Goal: Information Seeking & Learning: Learn about a topic

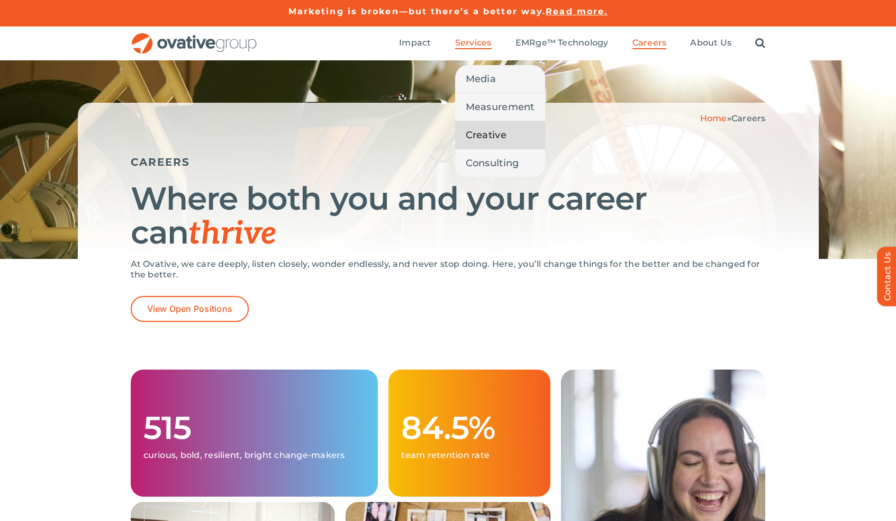
click at [484, 134] on span "Creative" at bounding box center [486, 134] width 41 height 15
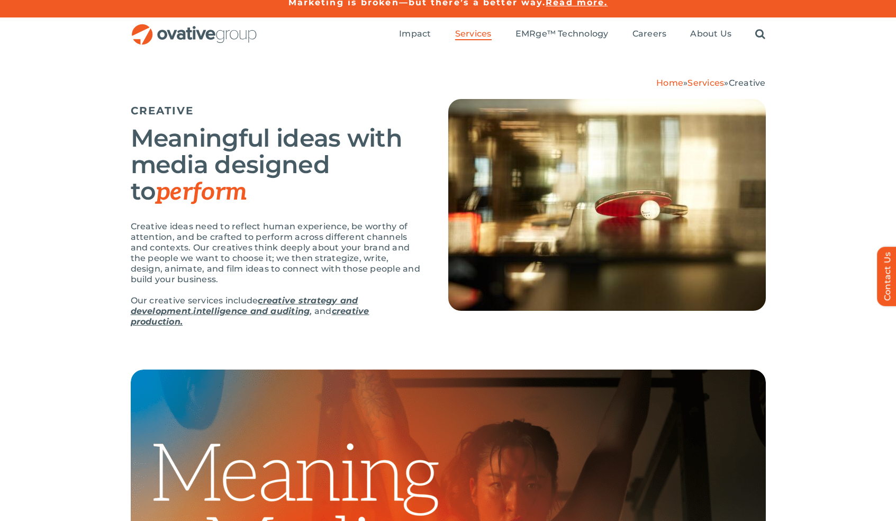
scroll to position [16, 0]
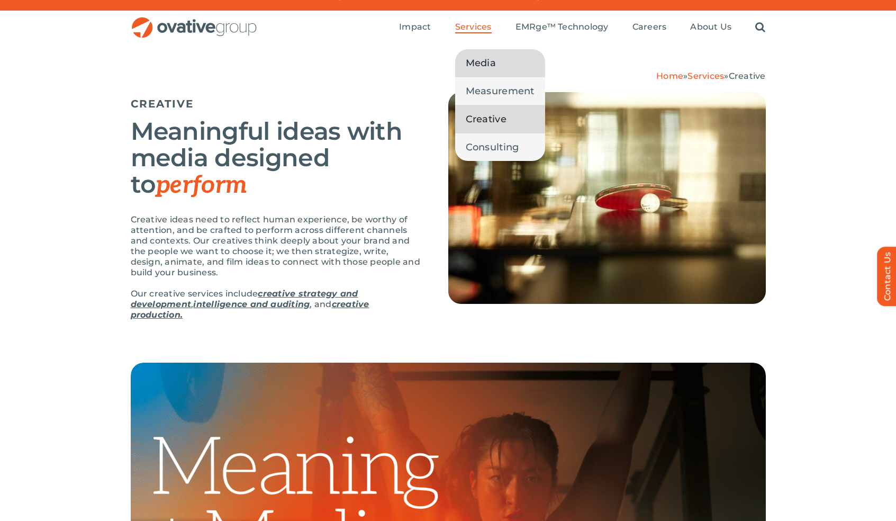
click at [484, 66] on span "Media" at bounding box center [481, 63] width 30 height 15
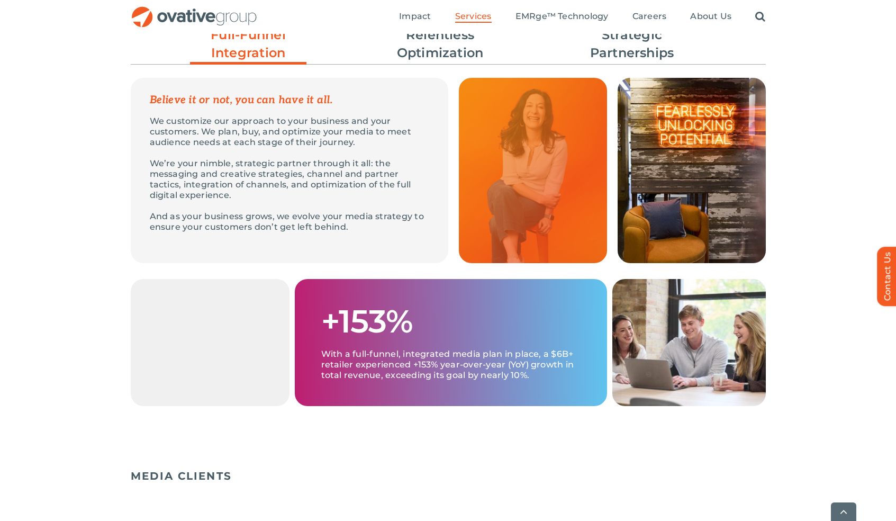
scroll to position [342, 0]
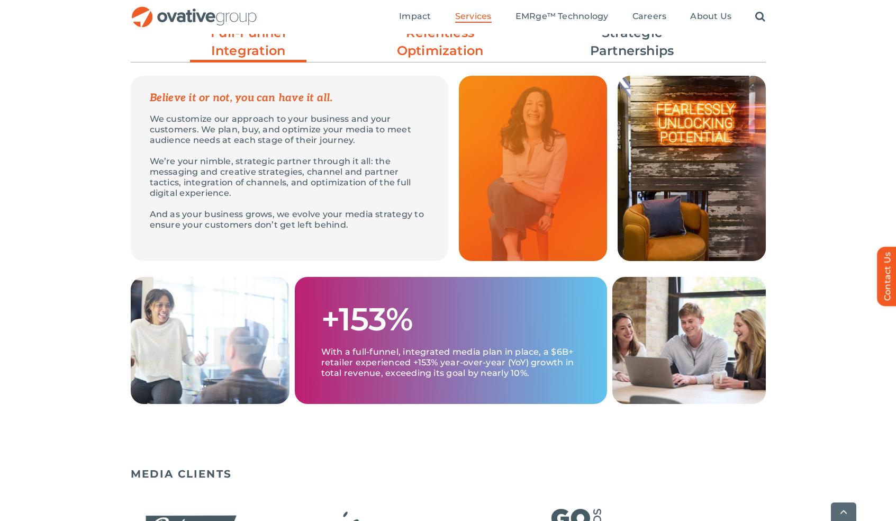
click at [469, 49] on link "Relentless Optimization" at bounding box center [440, 42] width 116 height 36
